Goal: Information Seeking & Learning: Check status

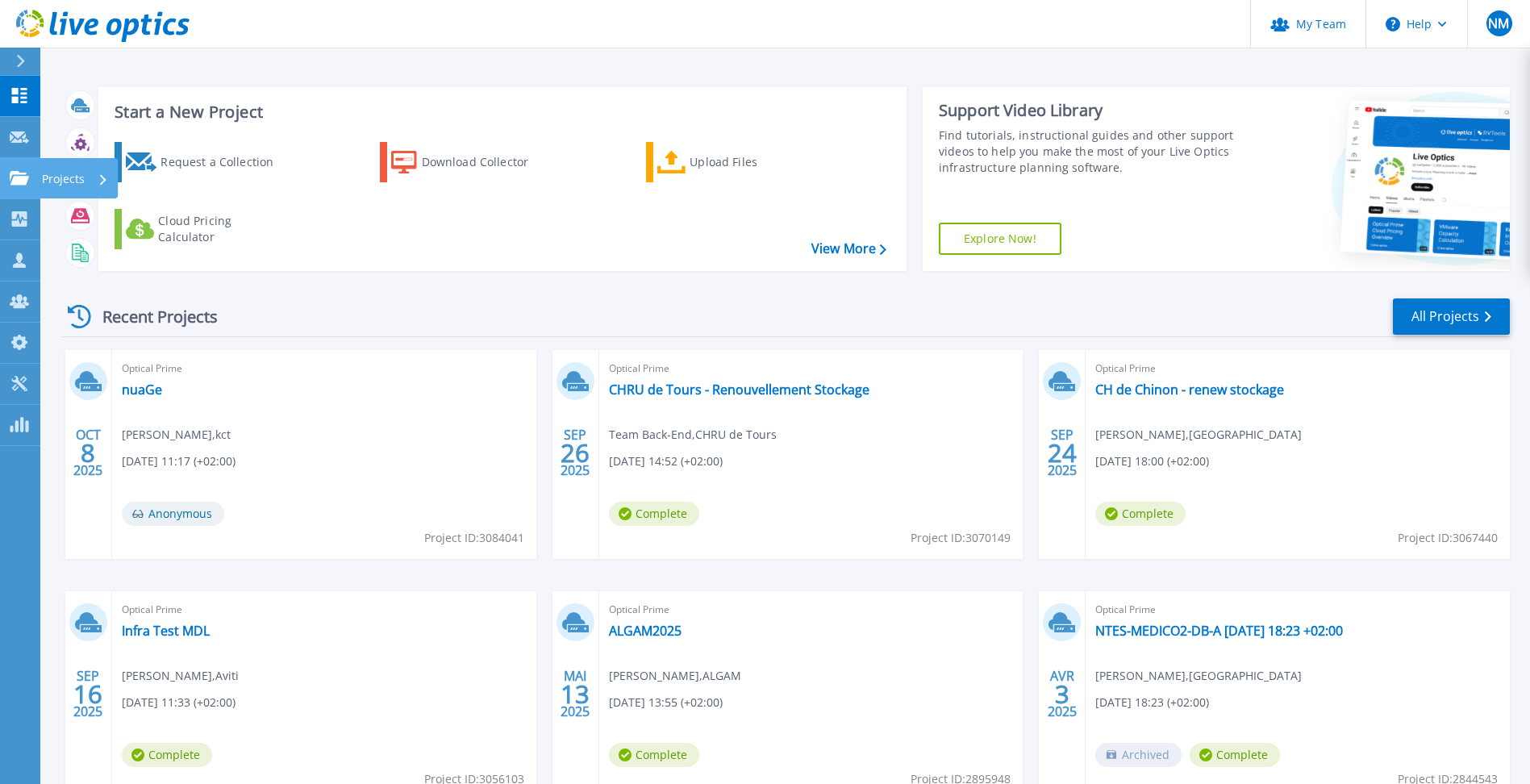
click at [30, 187] on link "Projects Projects" at bounding box center [20, 178] width 40 height 41
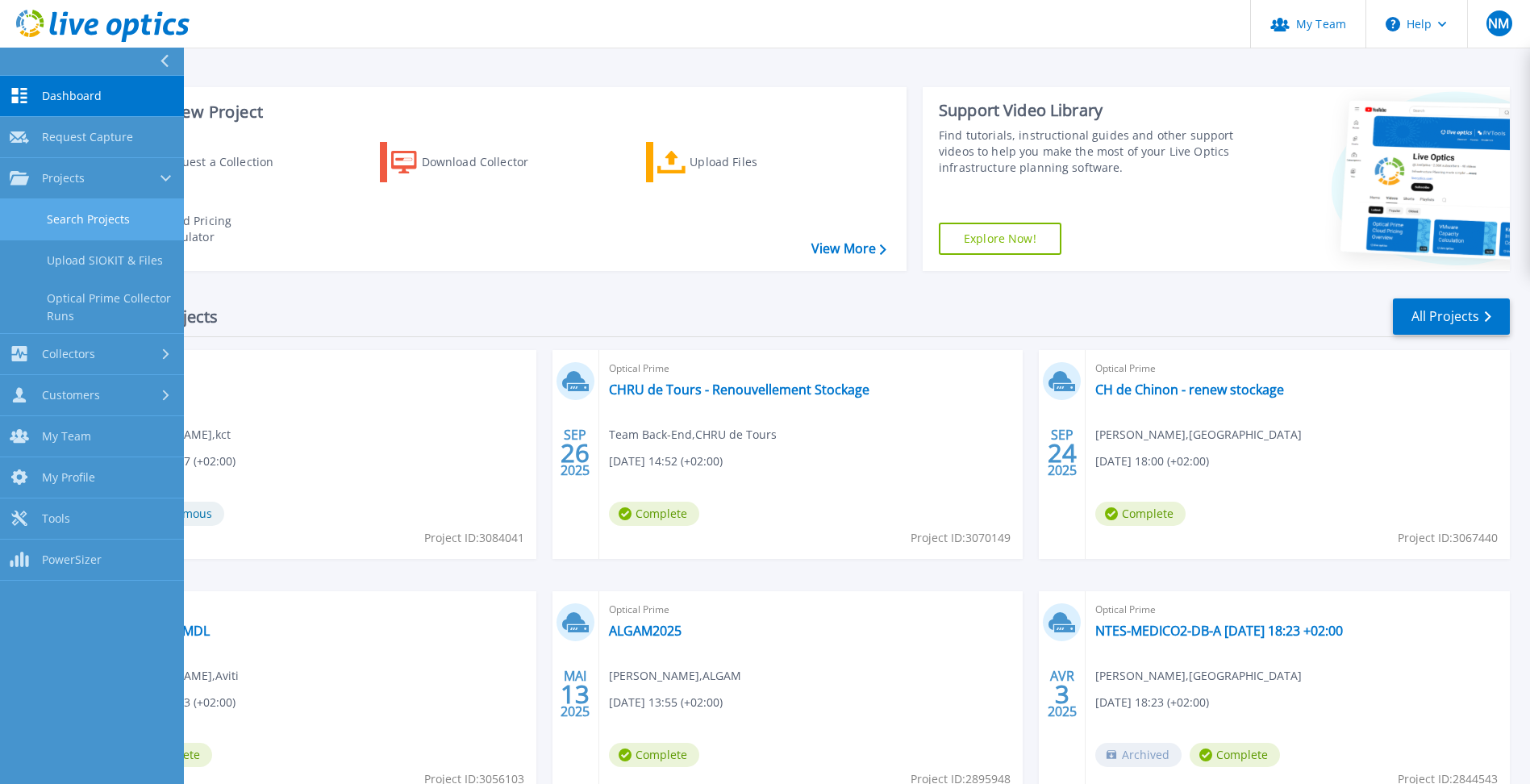
click at [46, 204] on link "Search Projects" at bounding box center [92, 219] width 184 height 41
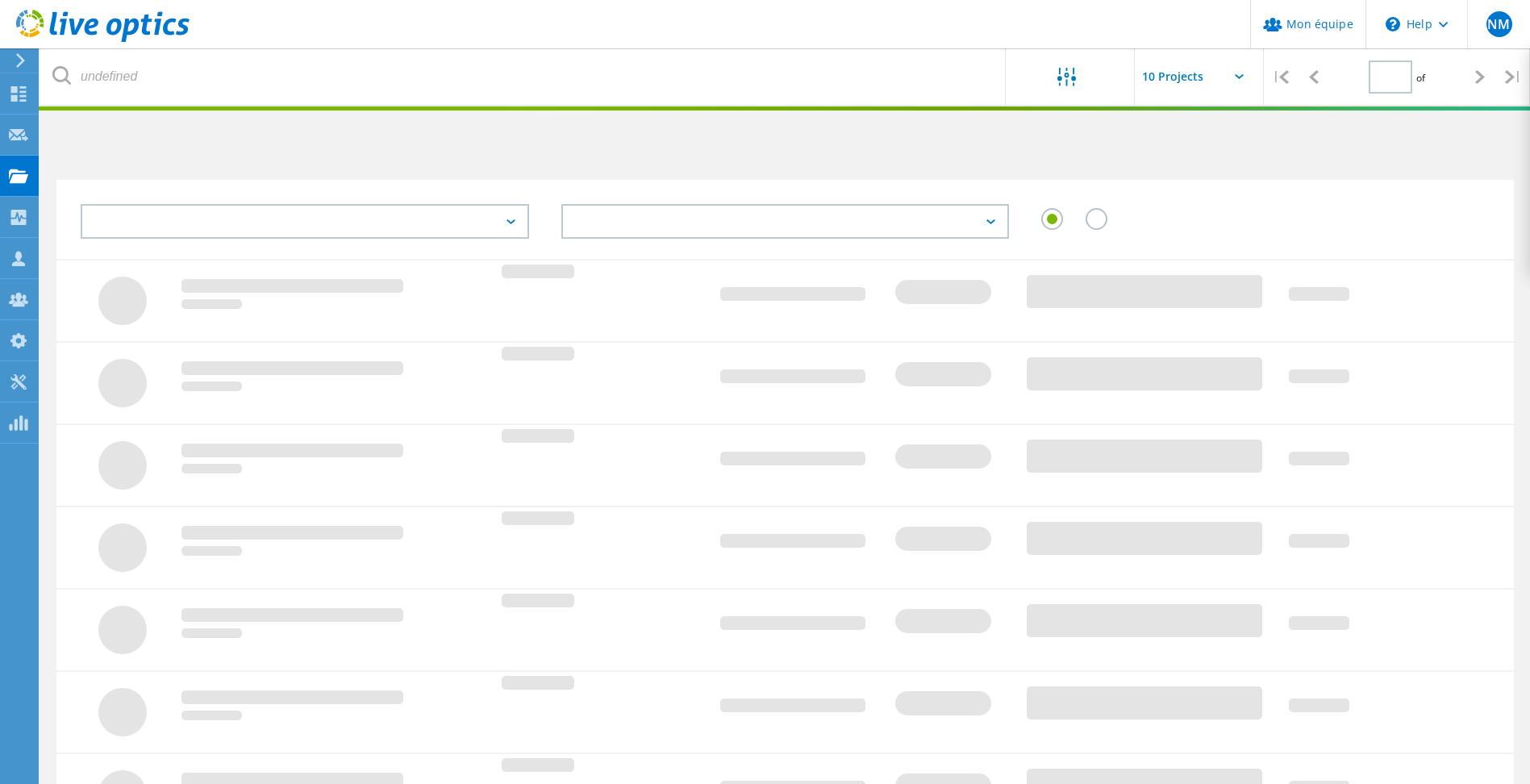
type input "2"
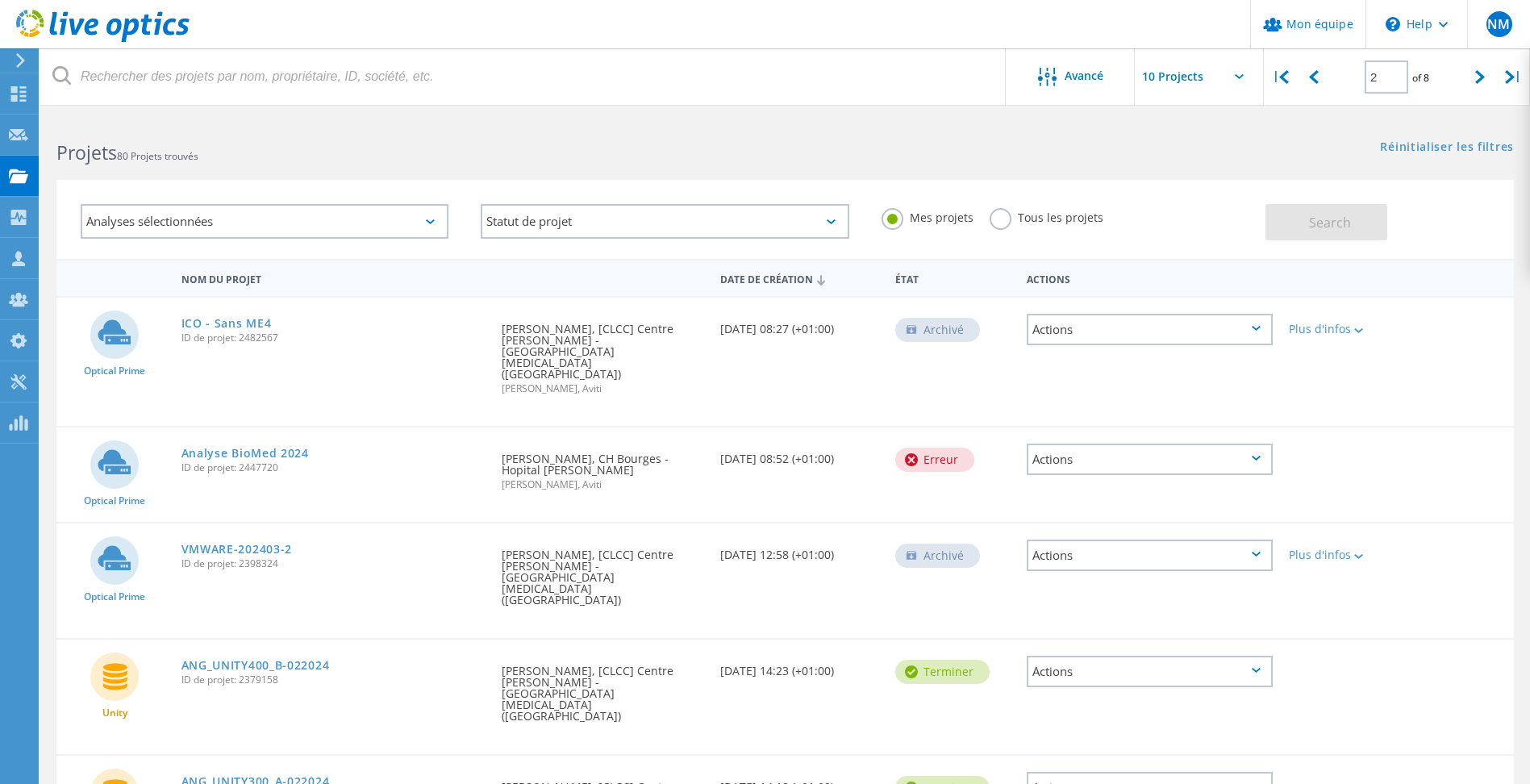
click at [1035, 215] on label "Tous les projets" at bounding box center [1047, 215] width 114 height 15
click at [0, 0] on input "Tous les projets" at bounding box center [0, 0] width 0 height 0
click at [1294, 230] on button "Search" at bounding box center [1326, 222] width 122 height 36
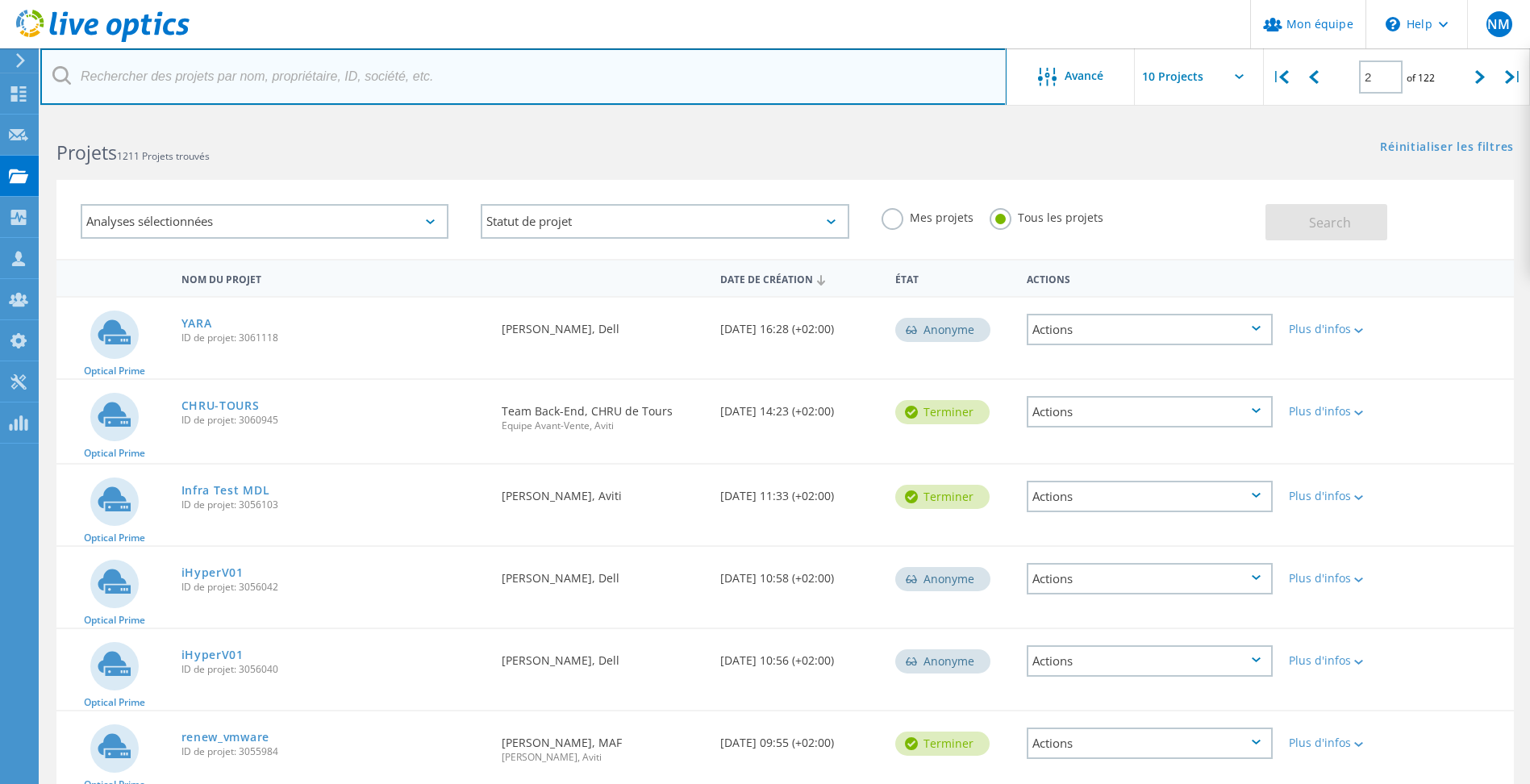
click at [254, 81] on input "text" at bounding box center [524, 76] width 967 height 56
click at [273, 89] on input "text" at bounding box center [524, 76] width 967 height 56
type input "vierzon"
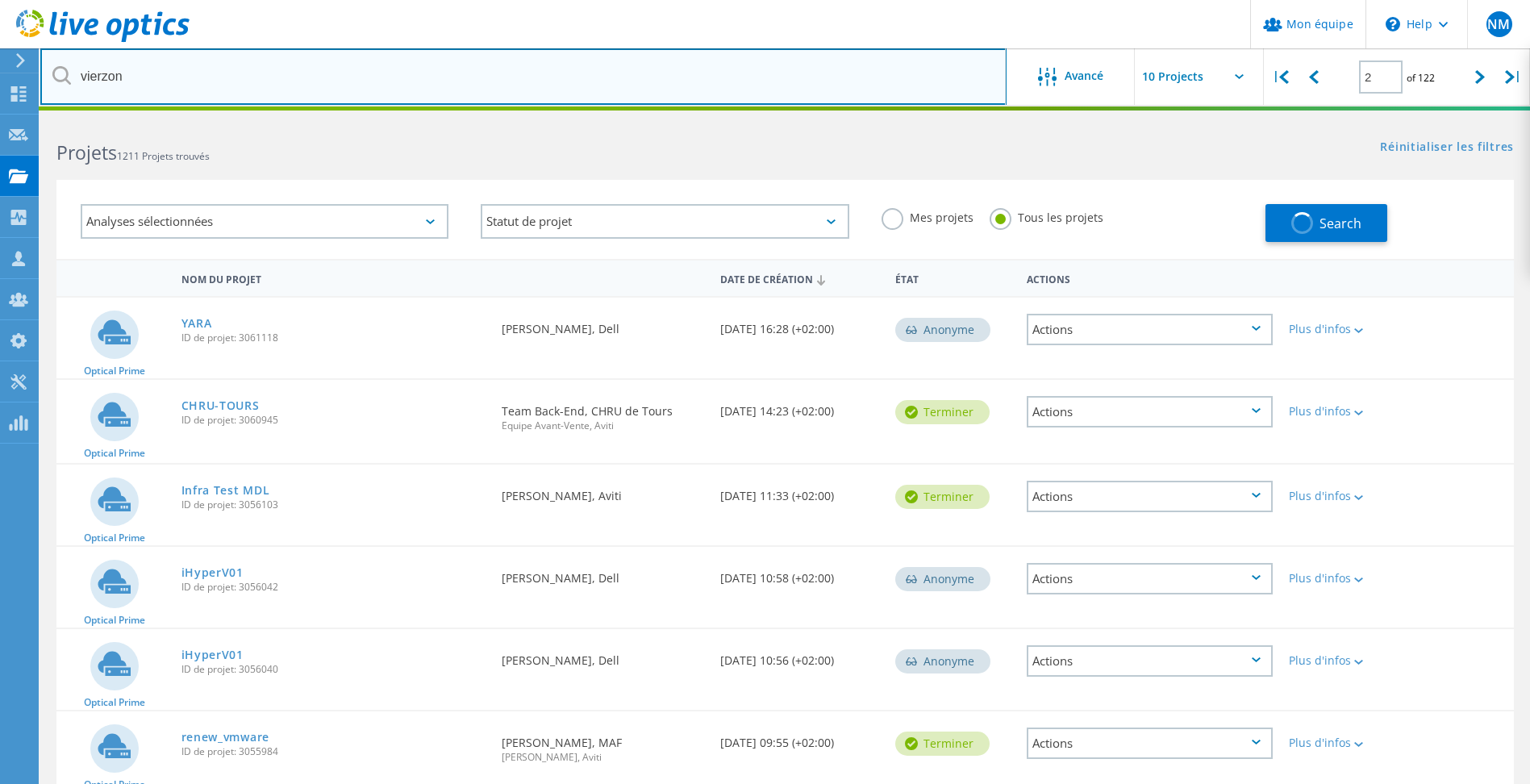
type input "1"
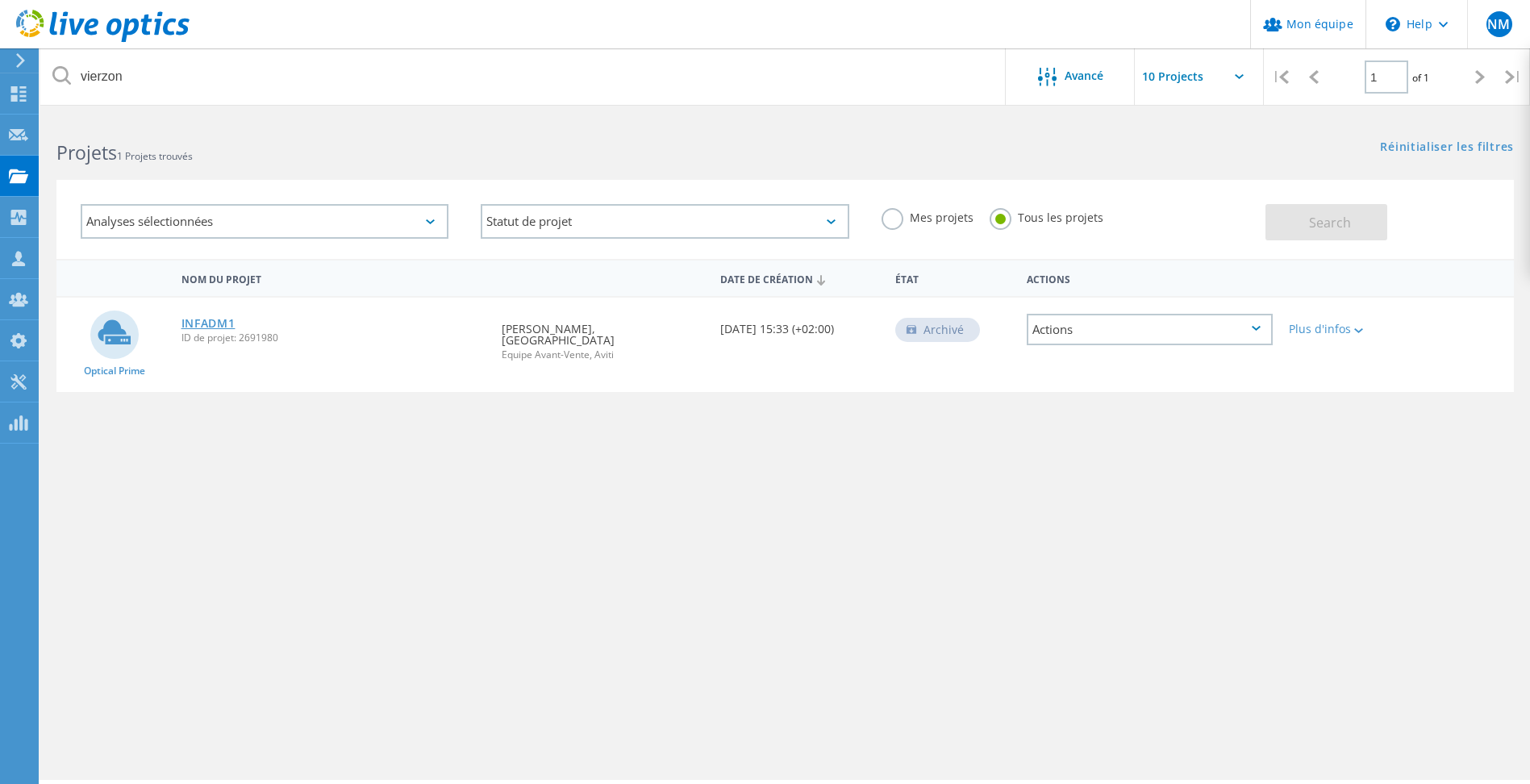
click at [218, 322] on link "INFADM1" at bounding box center [209, 323] width 54 height 11
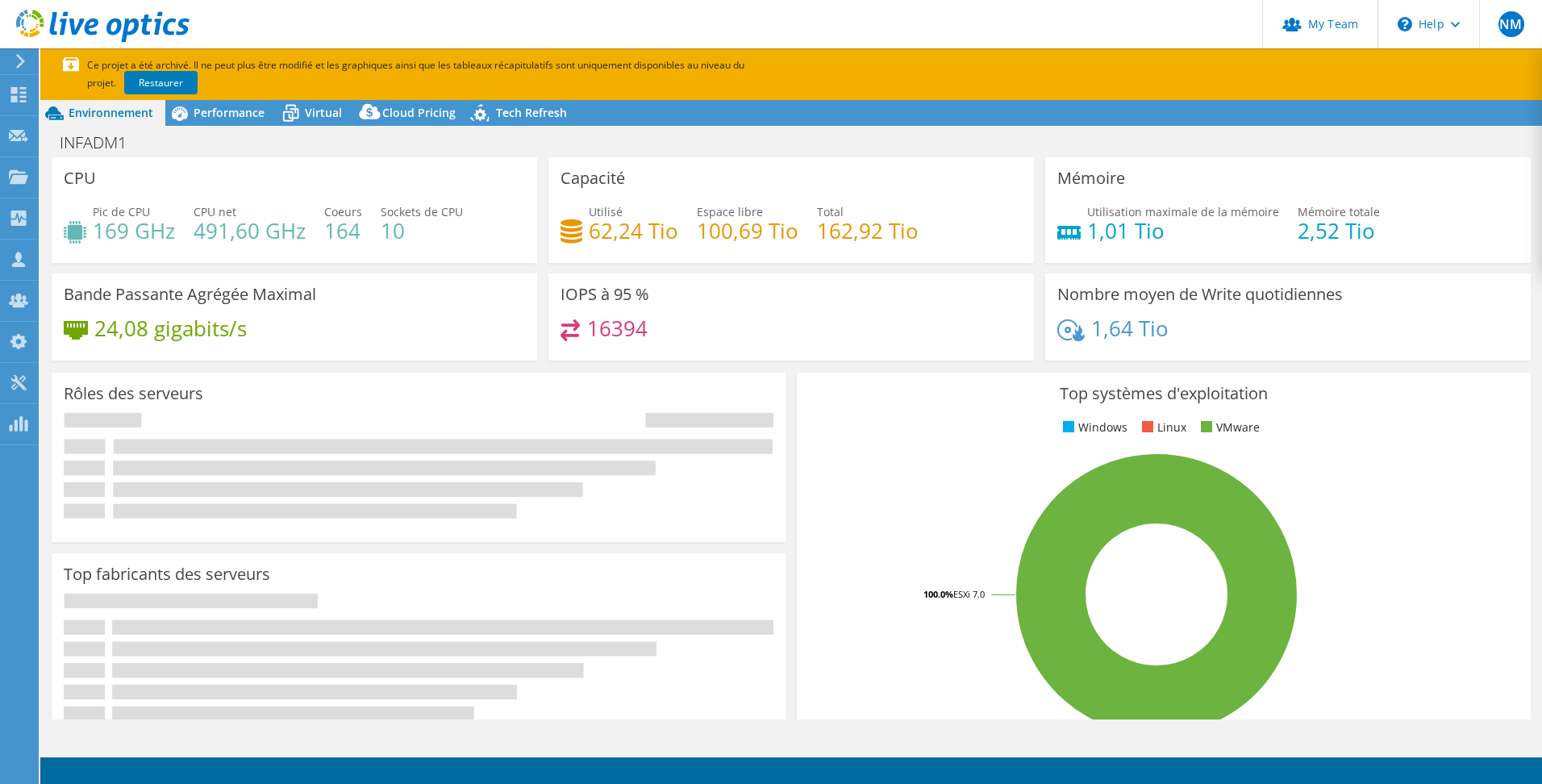
select select "USD"
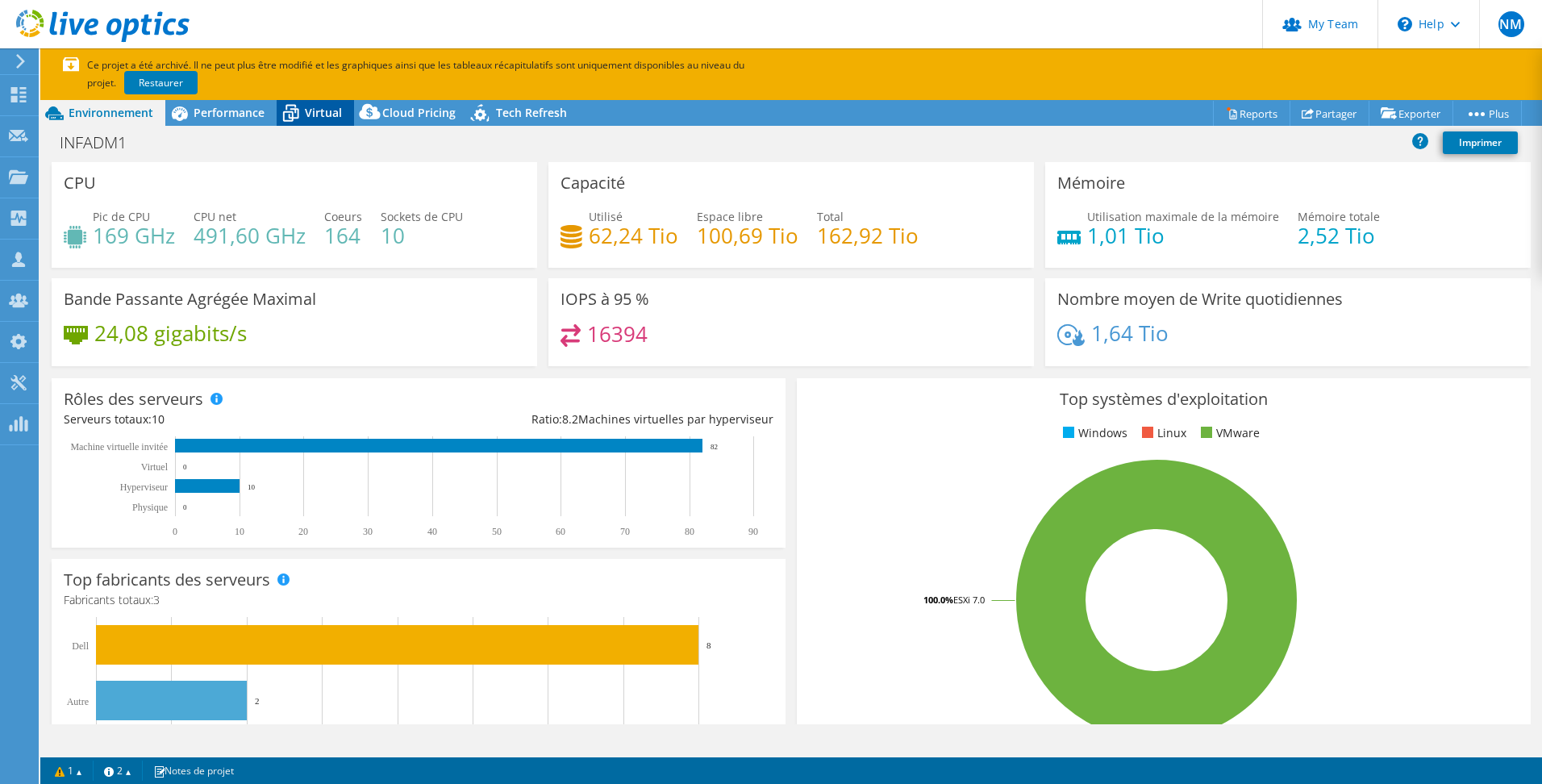
click at [335, 113] on span "Virtual" at bounding box center [324, 112] width 37 height 15
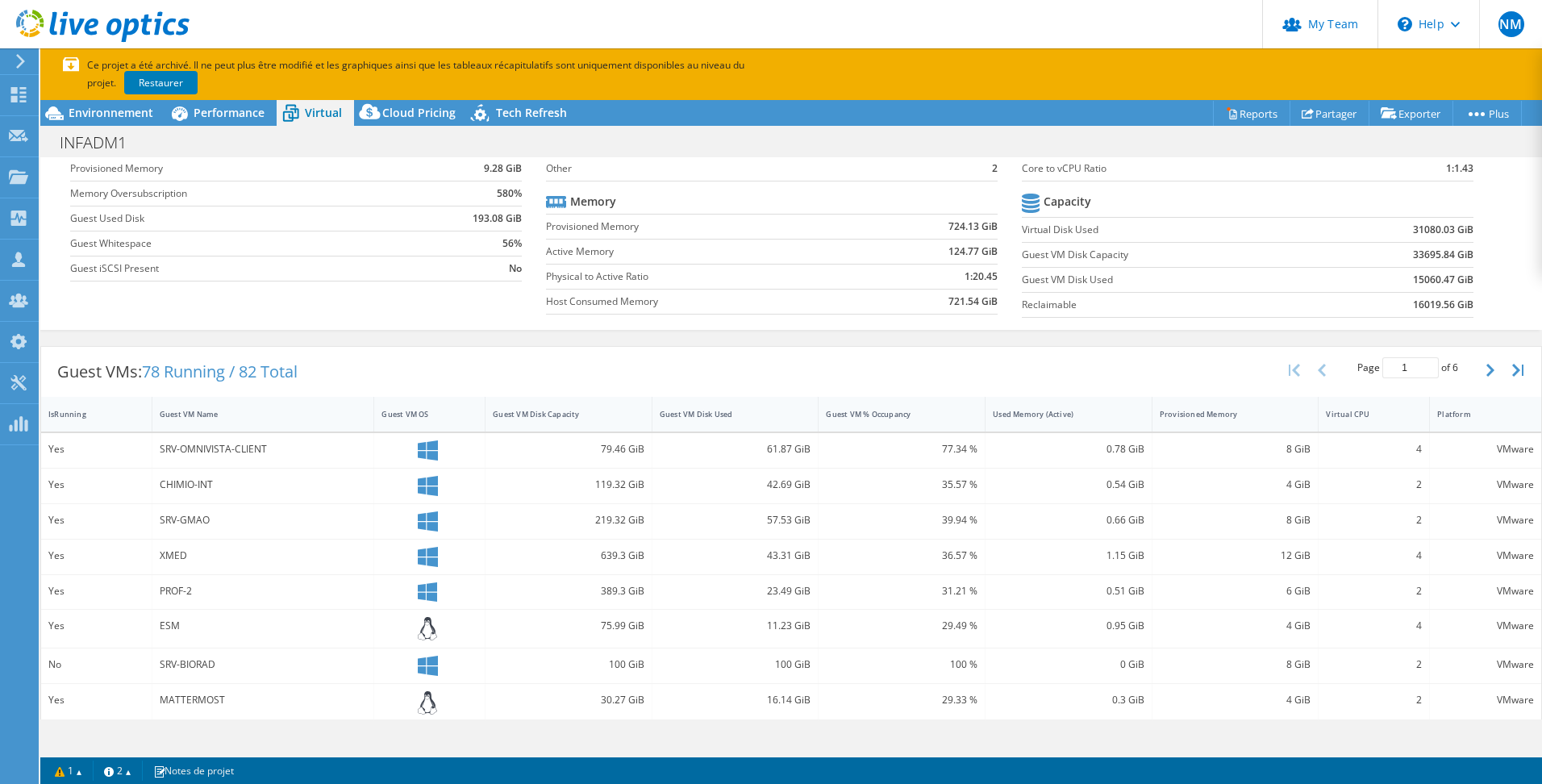
scroll to position [242, 0]
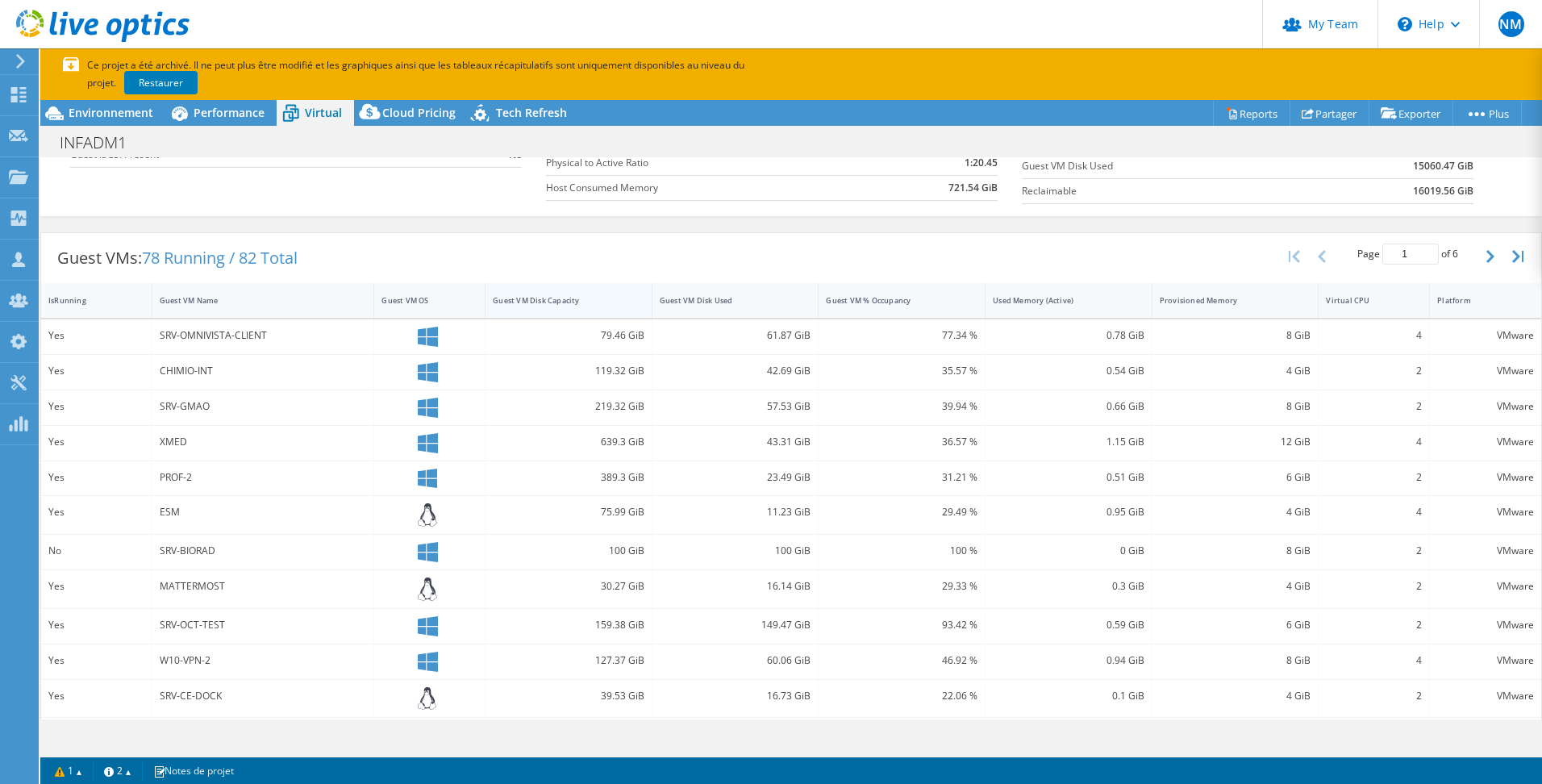
click at [571, 301] on div "Guest VM Disk Capacity" at bounding box center [559, 301] width 132 height 11
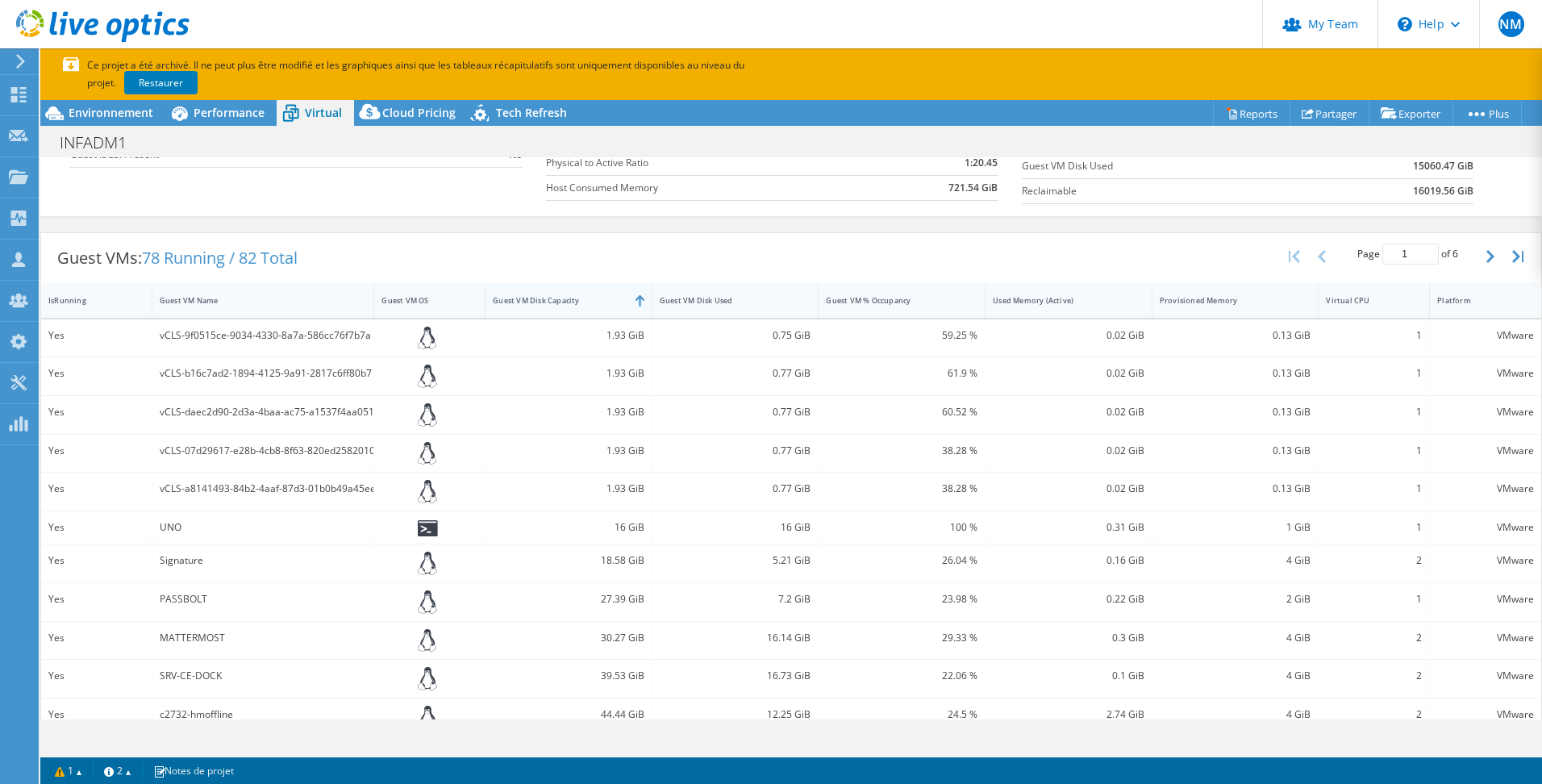
click at [571, 301] on div "Guest VM Disk Capacity" at bounding box center [559, 301] width 132 height 11
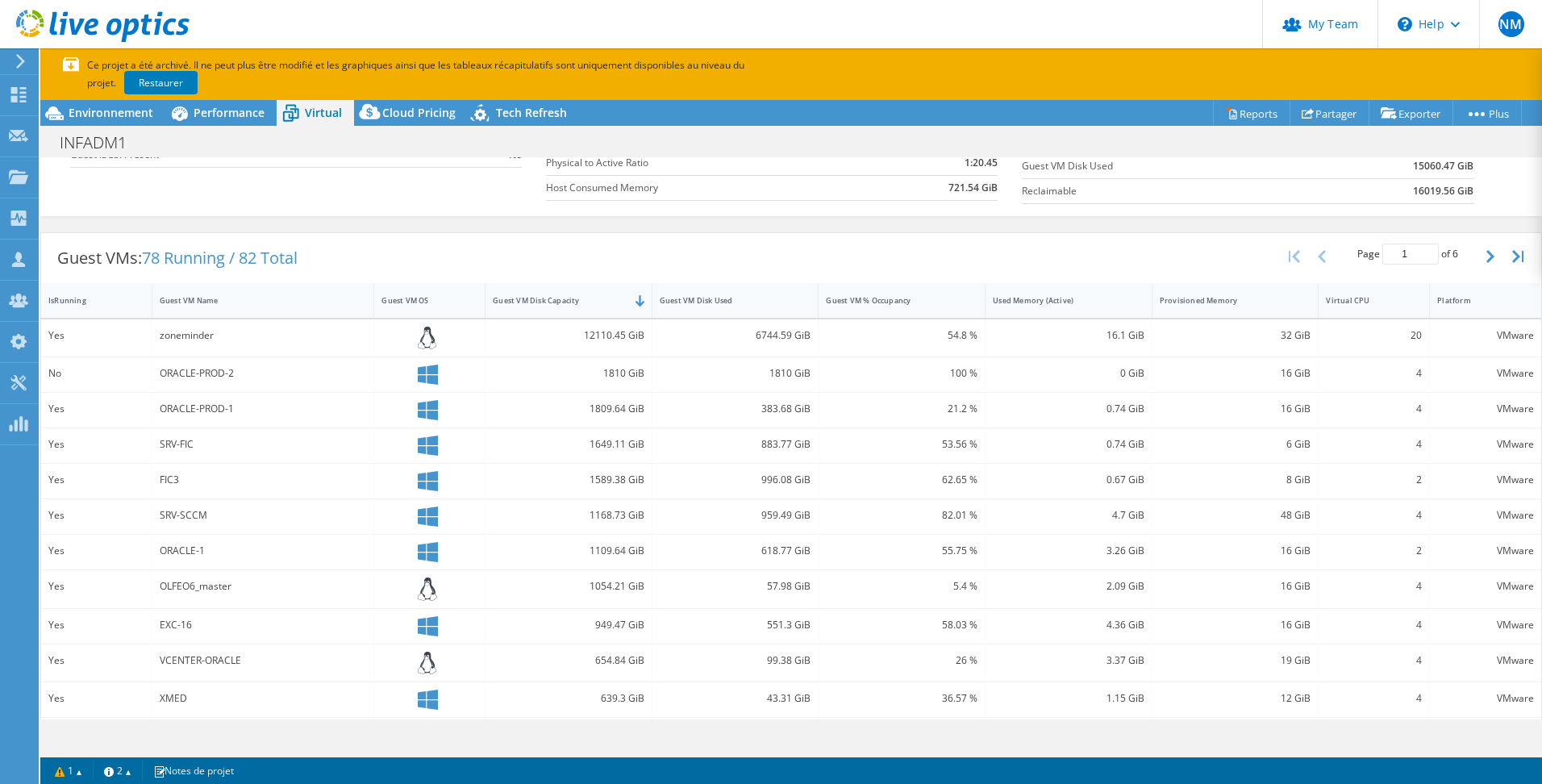
click at [176, 337] on div "zoneminder" at bounding box center [263, 335] width 207 height 18
copy div "zoneminder"
drag, startPoint x: 596, startPoint y: 336, endPoint x: 568, endPoint y: 335, distance: 28.0
click at [568, 335] on div "12110.45 GiB" at bounding box center [568, 335] width 152 height 18
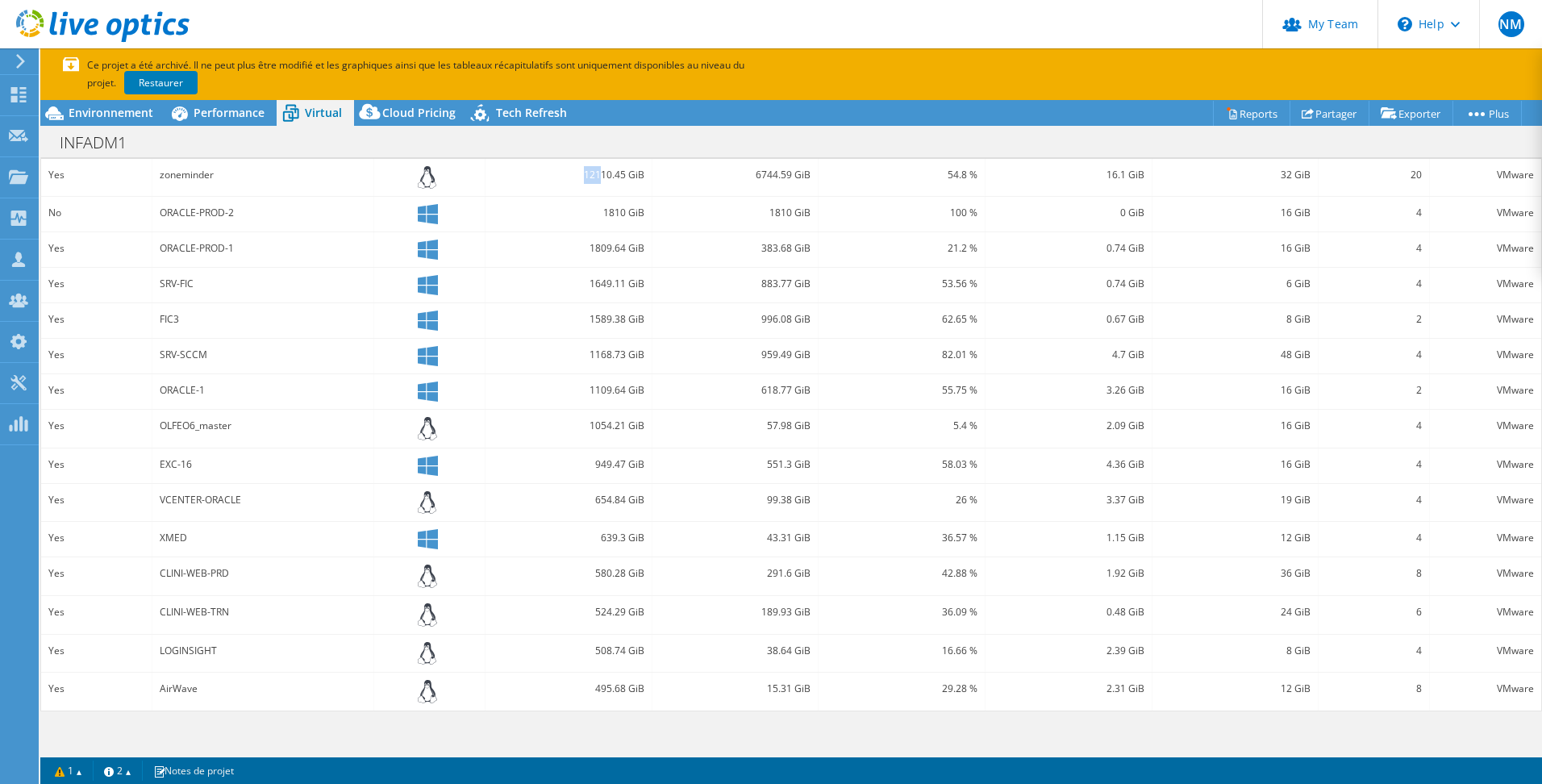
scroll to position [0, 0]
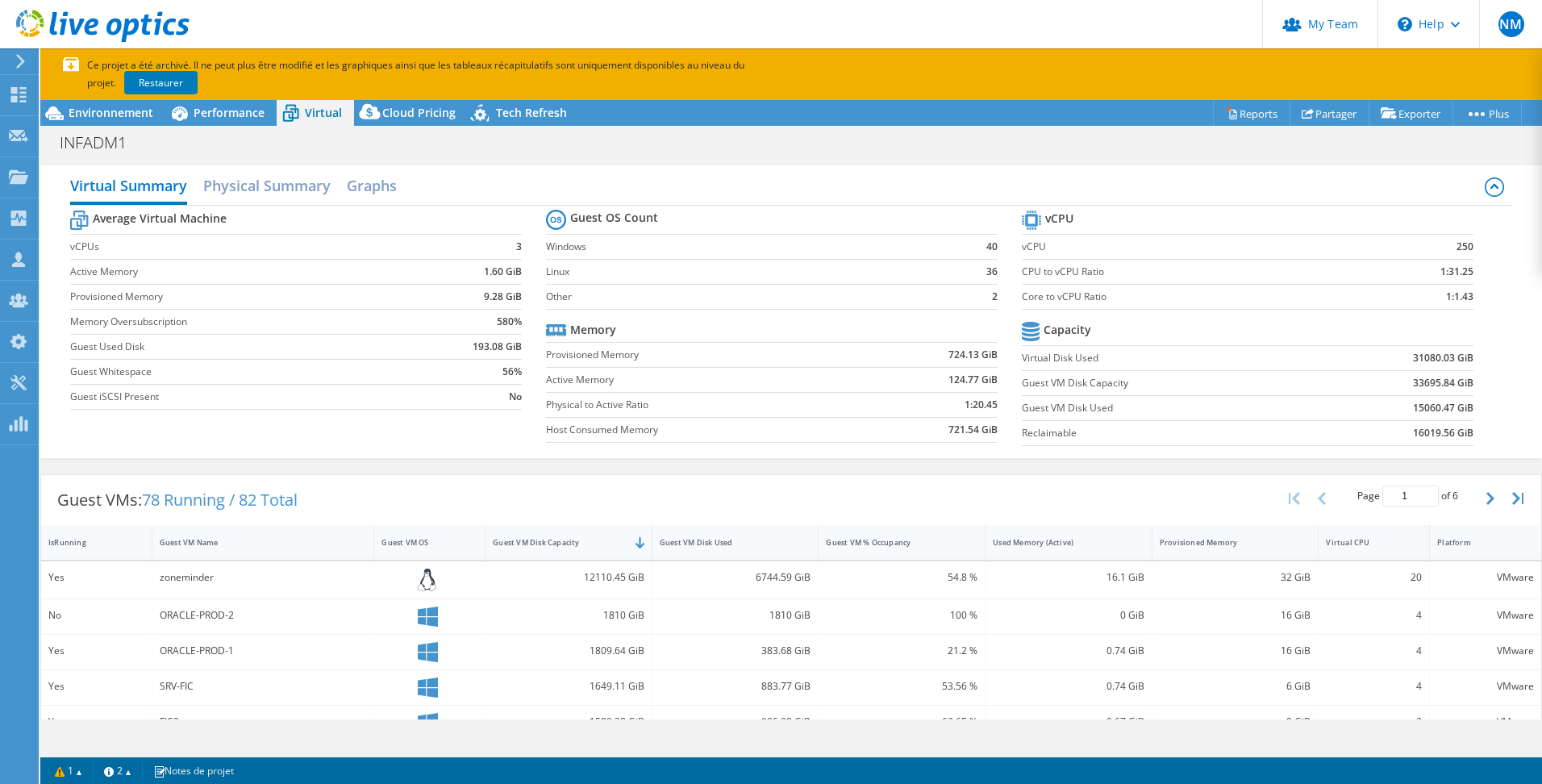
click at [760, 475] on div "Guest VMs: 78 Running / 82 Total Page 1 of 6 5 rows 10 rows 20 rows 25 rows 50 …" at bounding box center [791, 794] width 1502 height 656
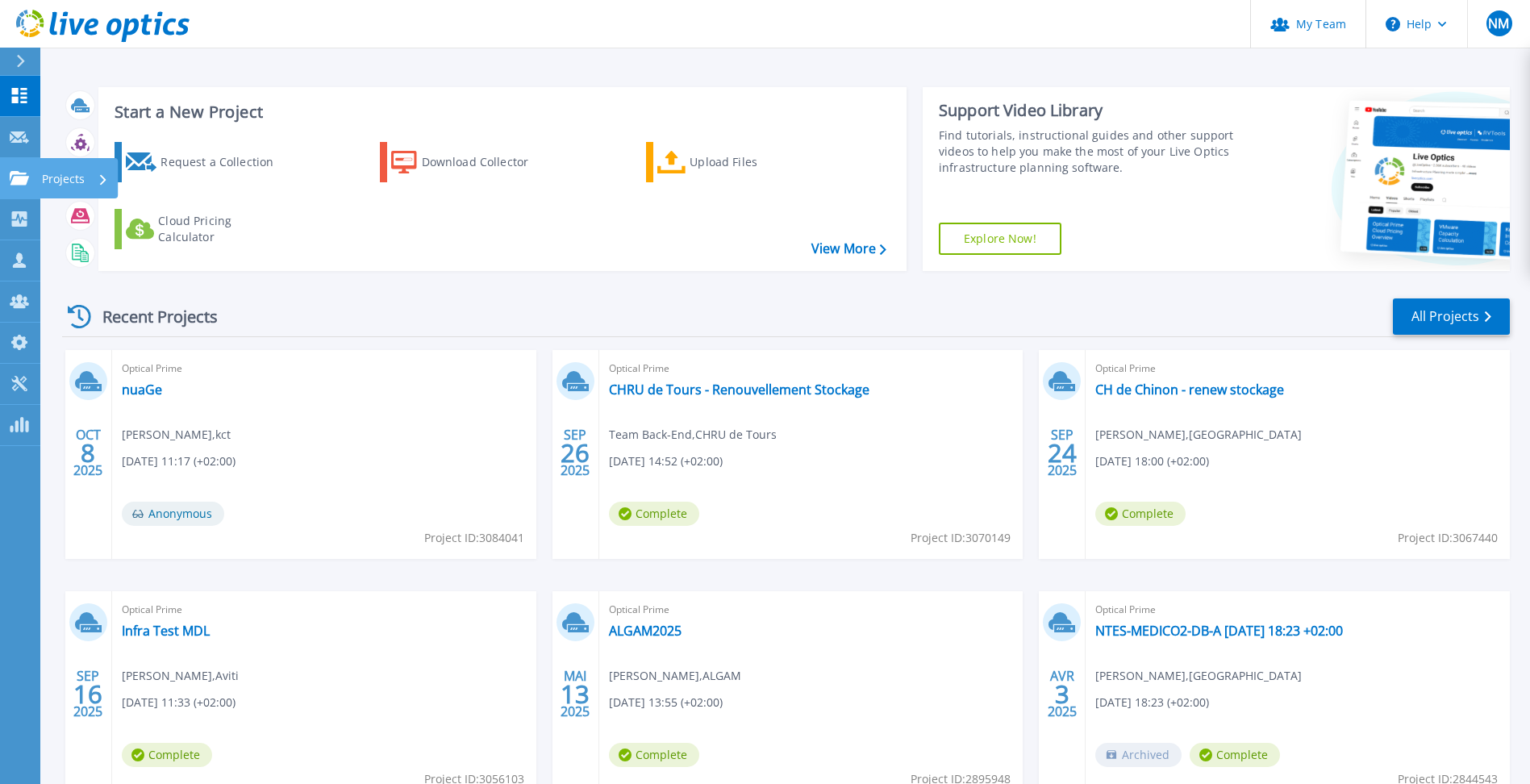
click at [8, 184] on link "Projects Projects" at bounding box center [20, 178] width 40 height 41
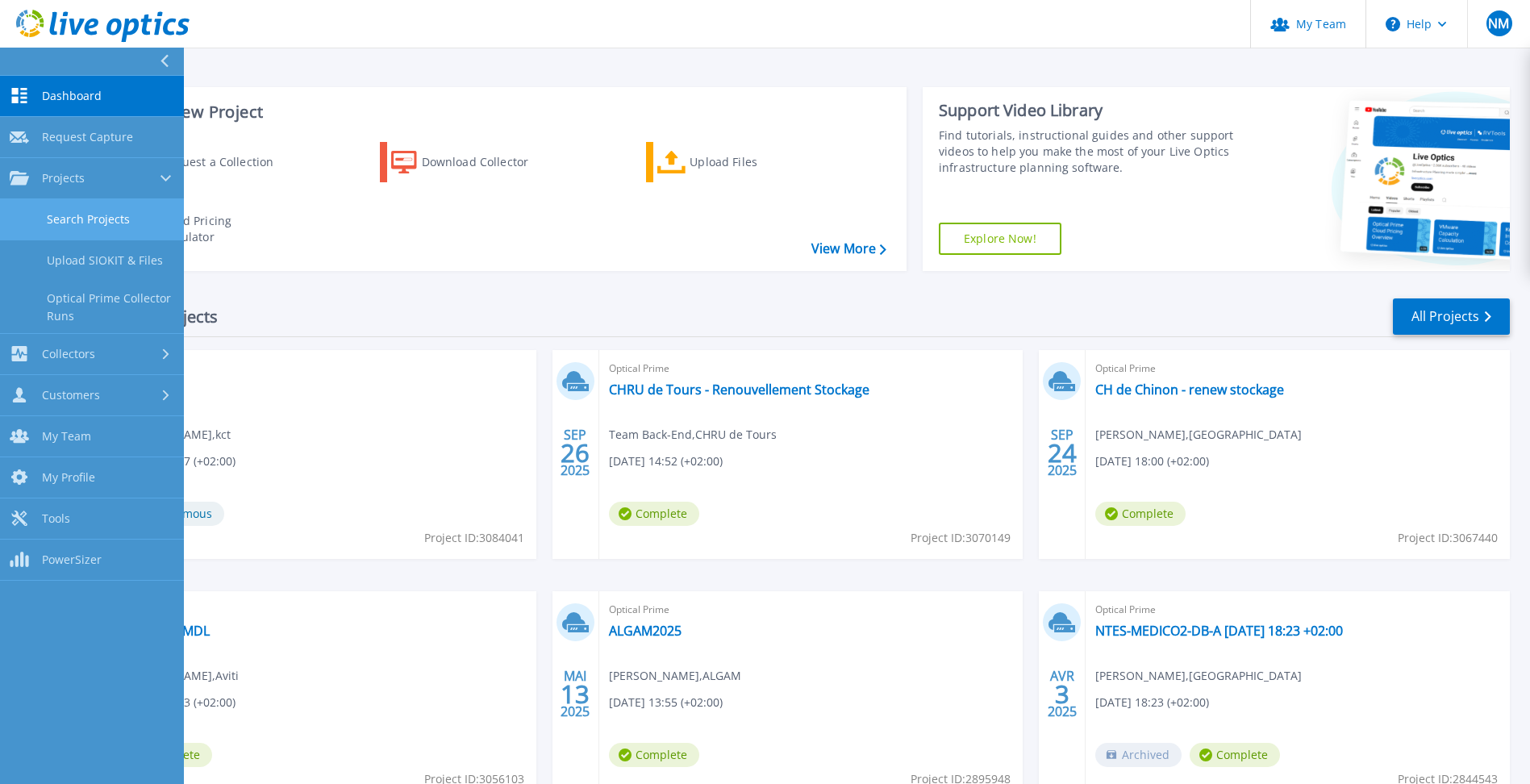
click at [75, 222] on link "Search Projects" at bounding box center [92, 219] width 184 height 41
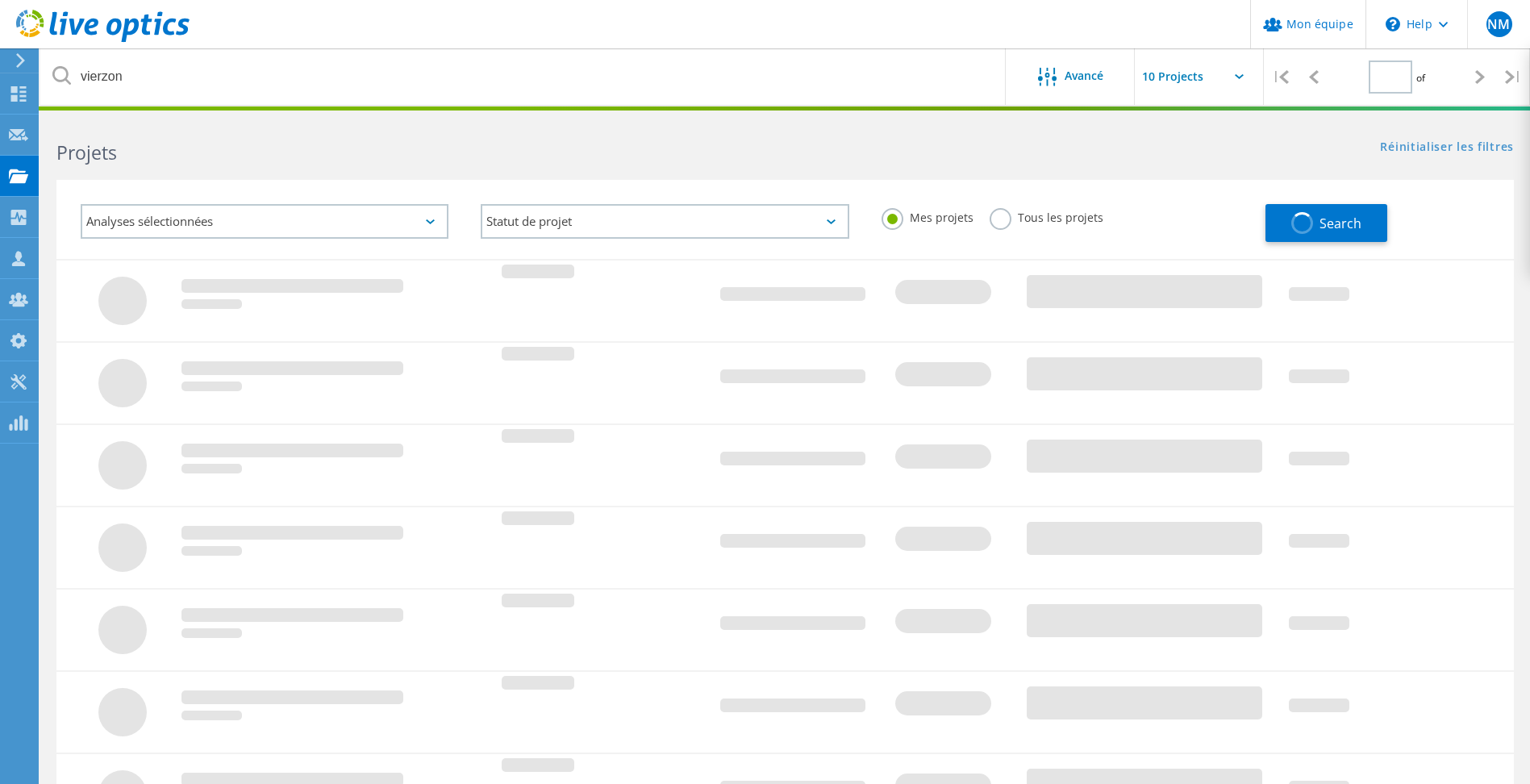
type input "1"
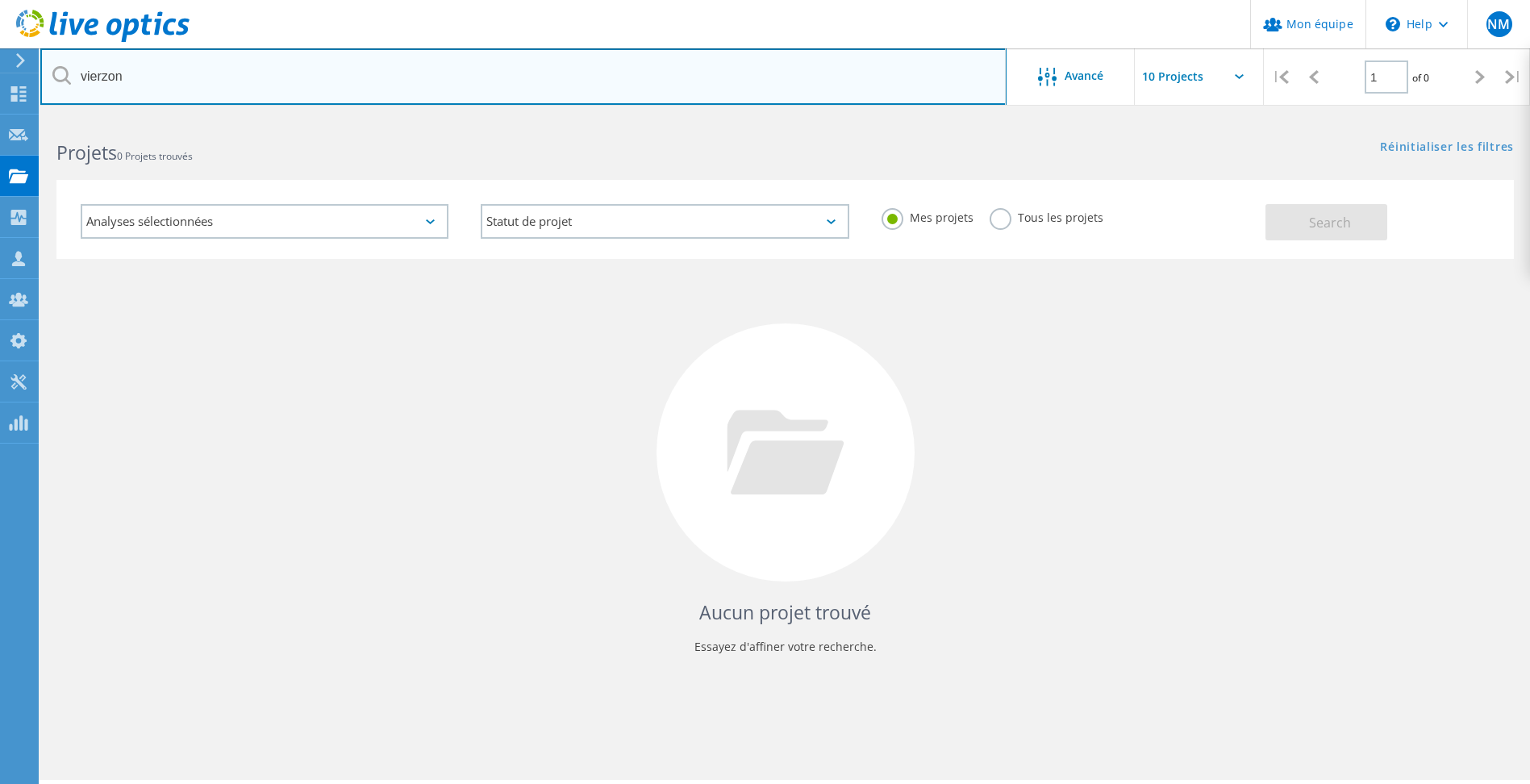
click at [105, 82] on input "vierzon" at bounding box center [524, 76] width 967 height 56
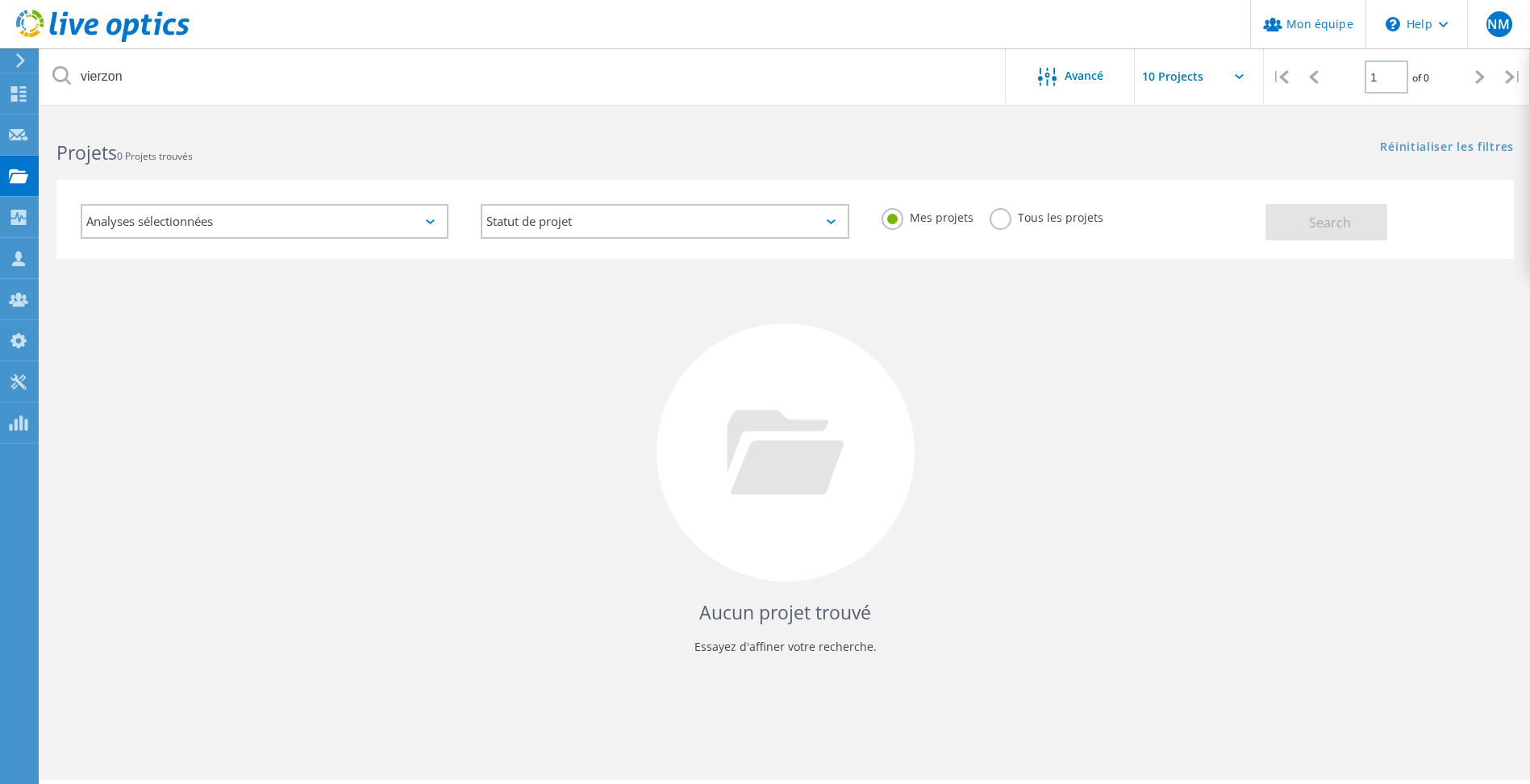
click at [1089, 227] on div "Tous les projets" at bounding box center [1047, 219] width 114 height 24
click at [1057, 216] on label "Tous les projets" at bounding box center [1047, 215] width 114 height 15
click at [0, 0] on input "Tous les projets" at bounding box center [0, 0] width 0 height 0
click at [1294, 232] on button "Search" at bounding box center [1326, 222] width 122 height 36
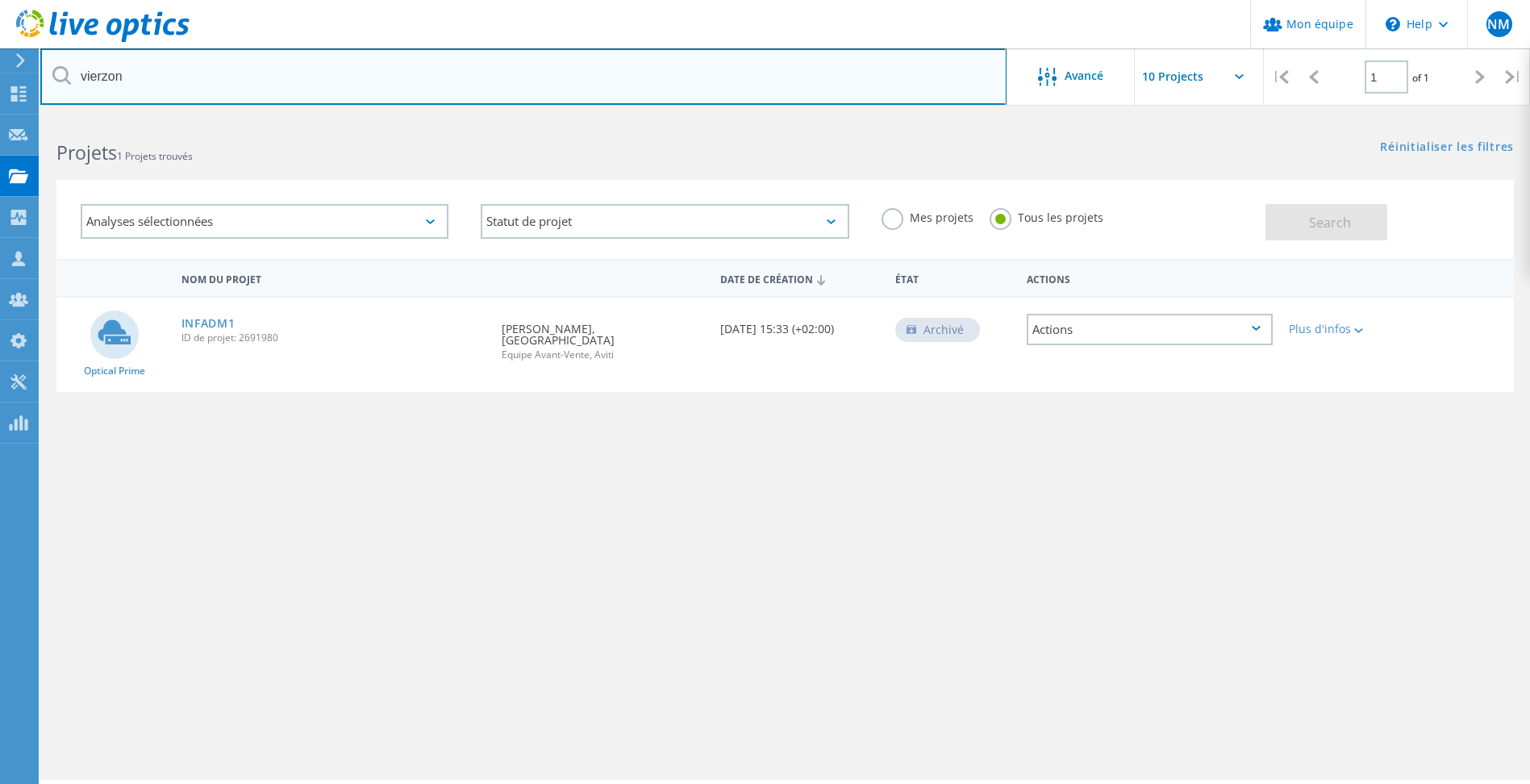
click at [96, 75] on input "vierzon" at bounding box center [524, 76] width 967 height 56
type input "coeur"
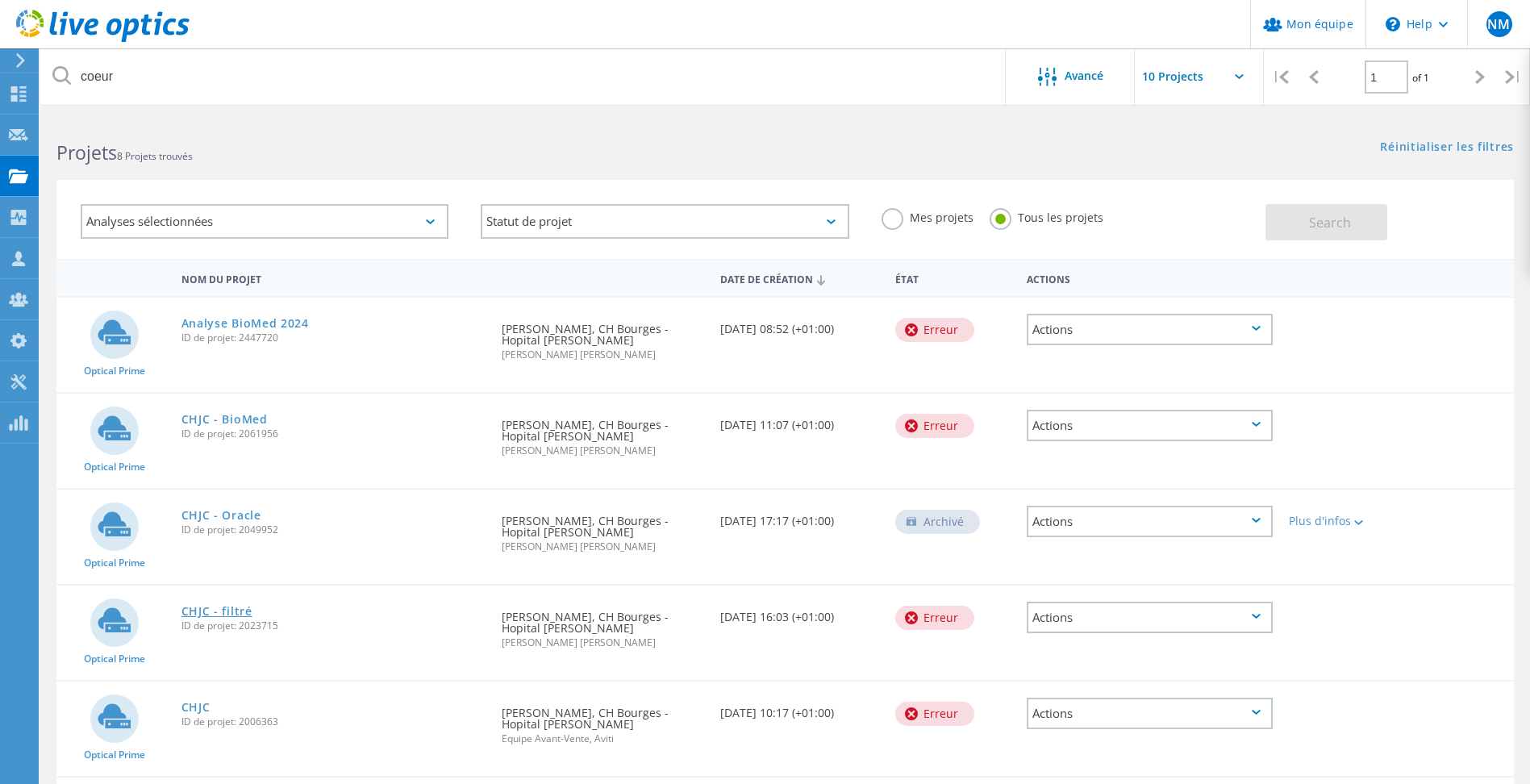
click at [220, 609] on link "CHJC - filtré" at bounding box center [217, 611] width 71 height 11
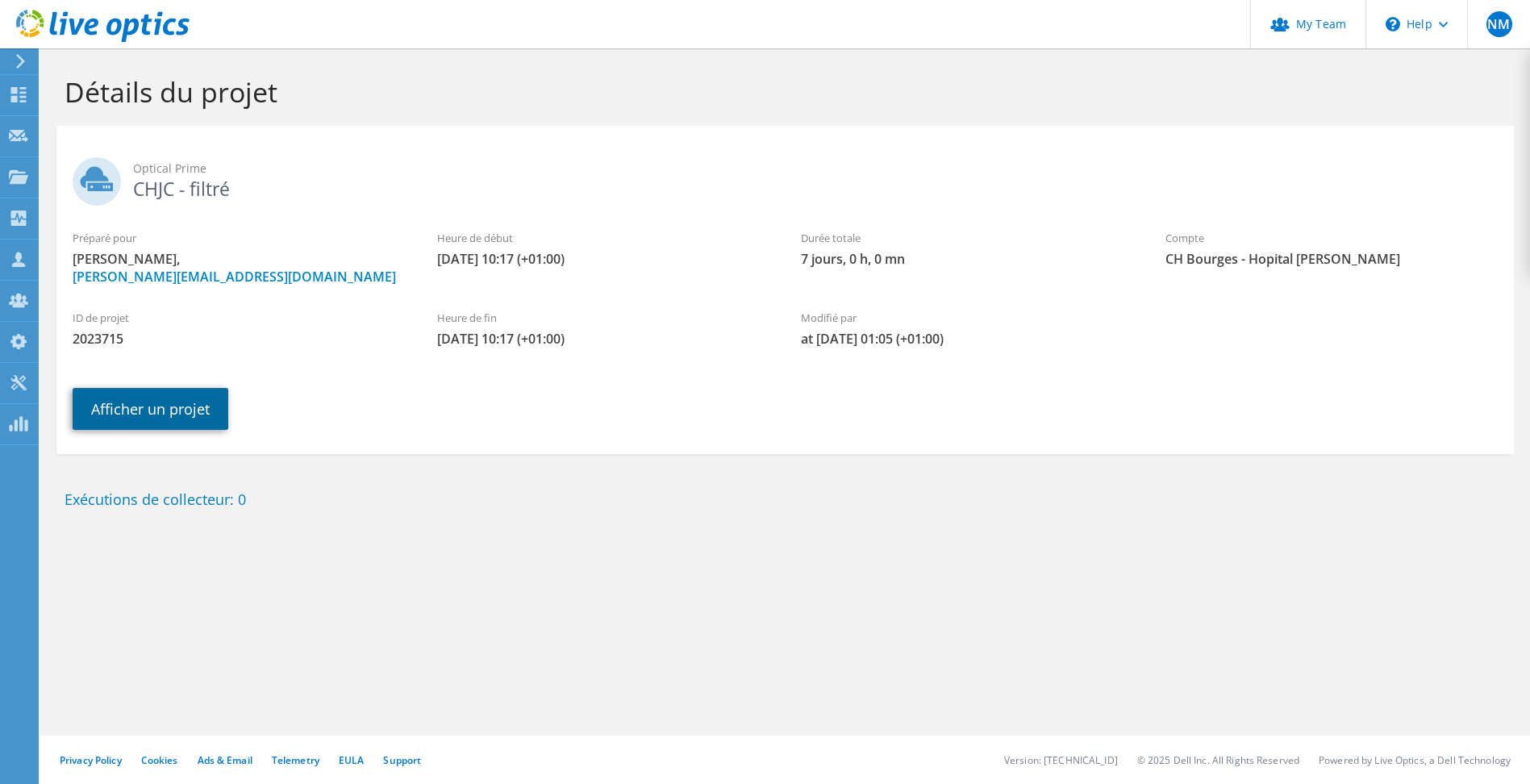
click at [132, 397] on link "Afficher un projet" at bounding box center [150, 409] width 155 height 42
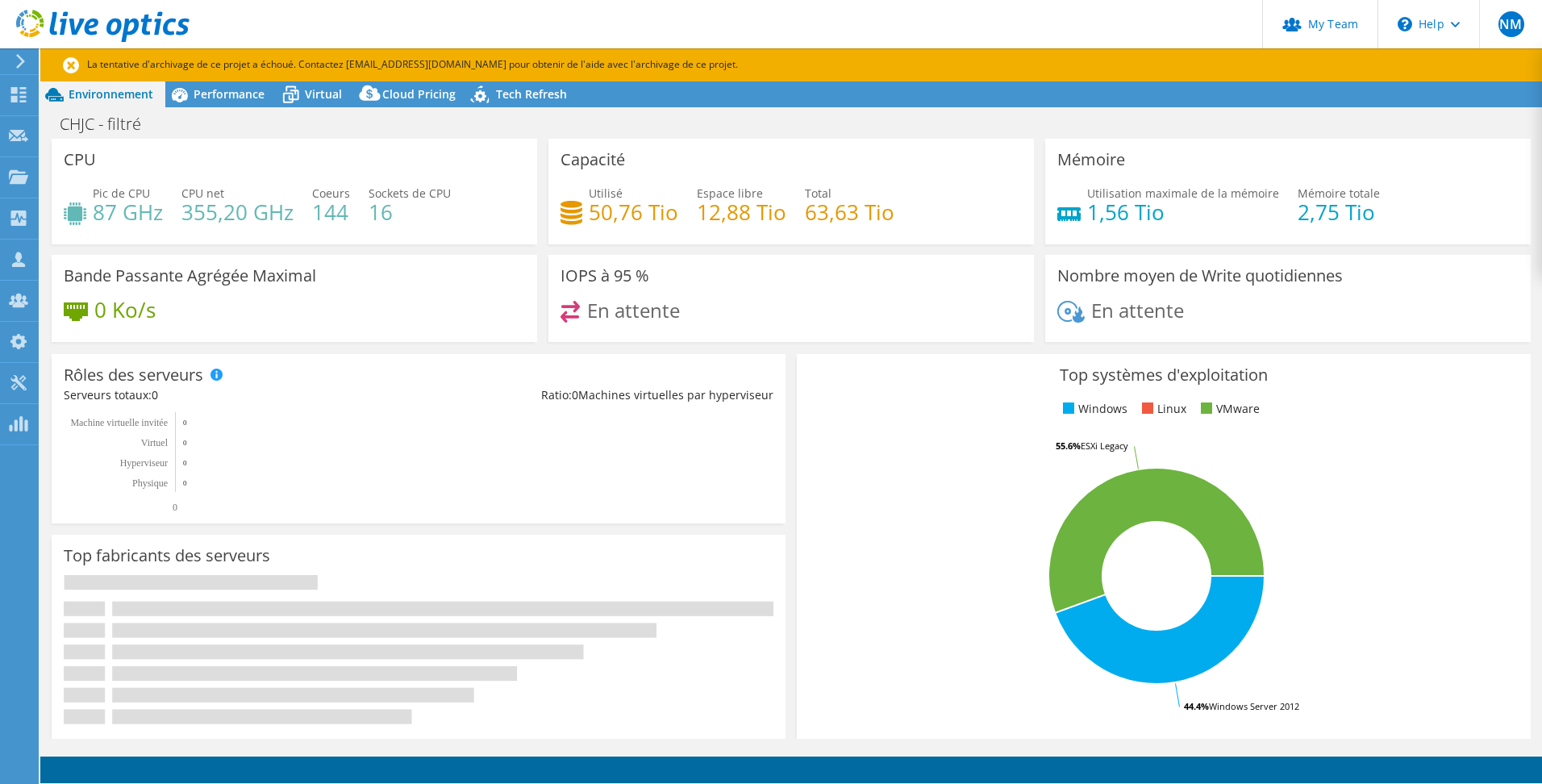
select select "USD"
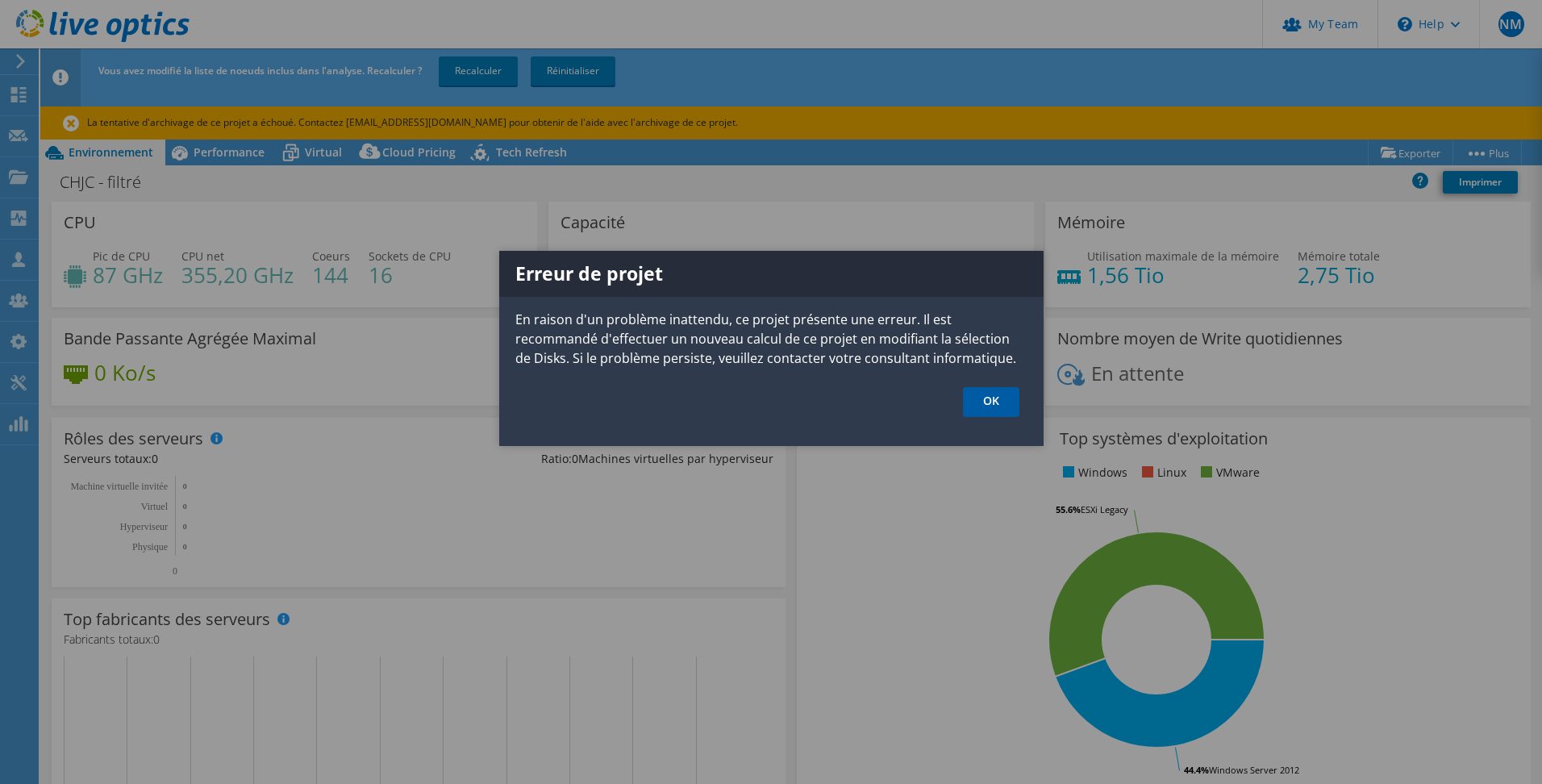
click at [994, 396] on link "OK" at bounding box center [991, 402] width 56 height 30
